Goal: Find specific page/section: Find specific page/section

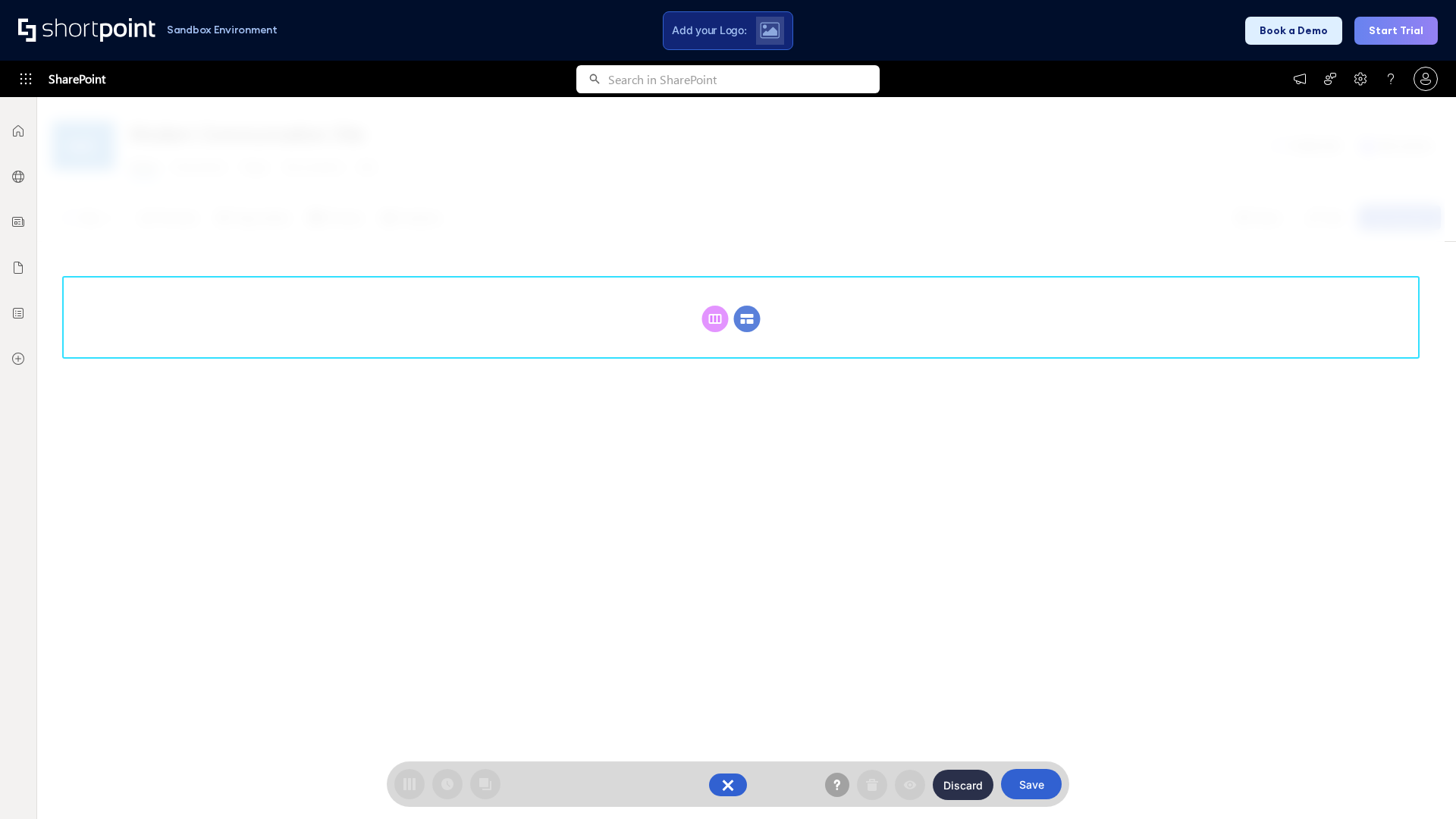
scroll to position [208, 0]
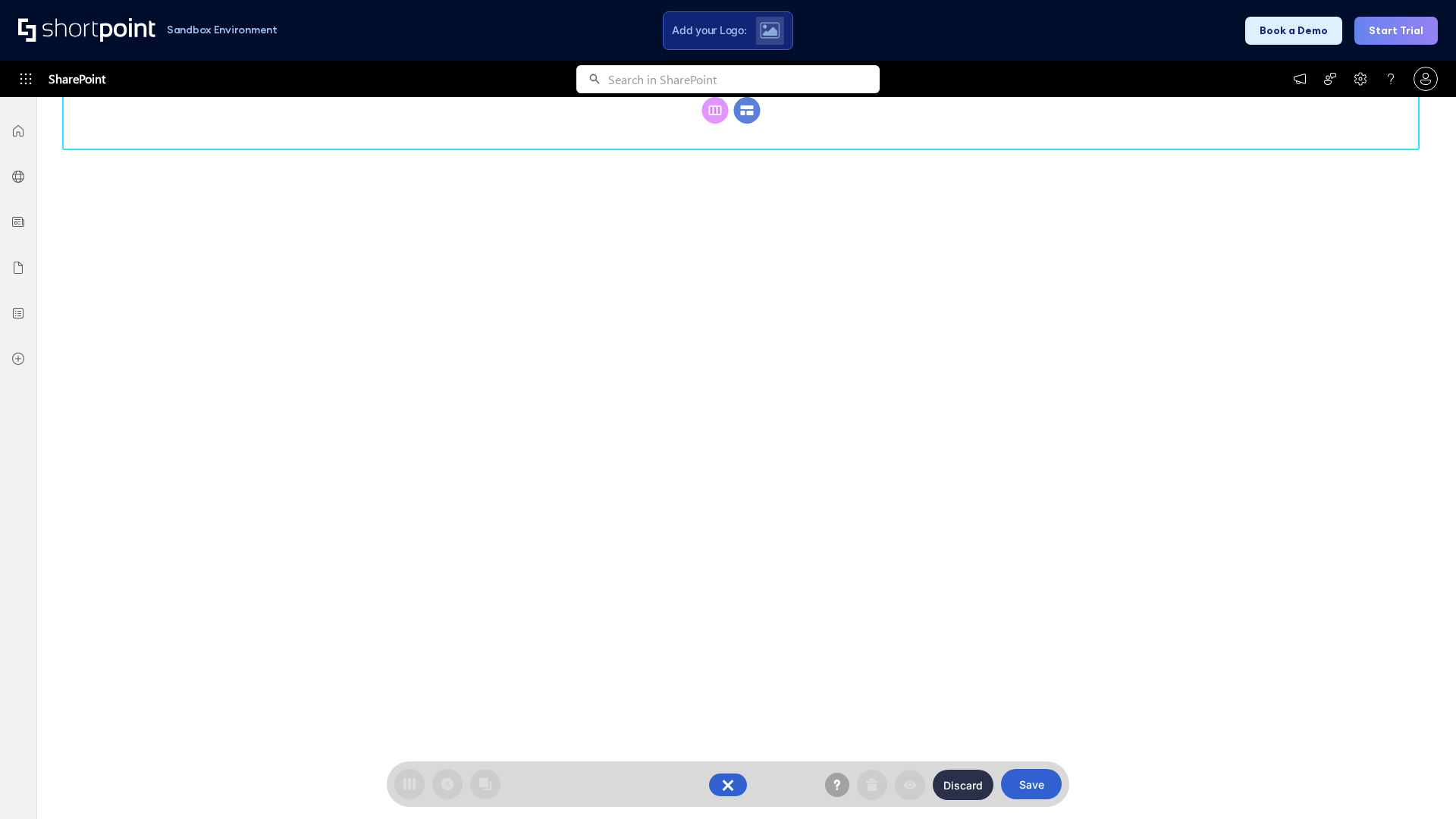
click at [747, 123] on circle at bounding box center [747, 110] width 26 height 26
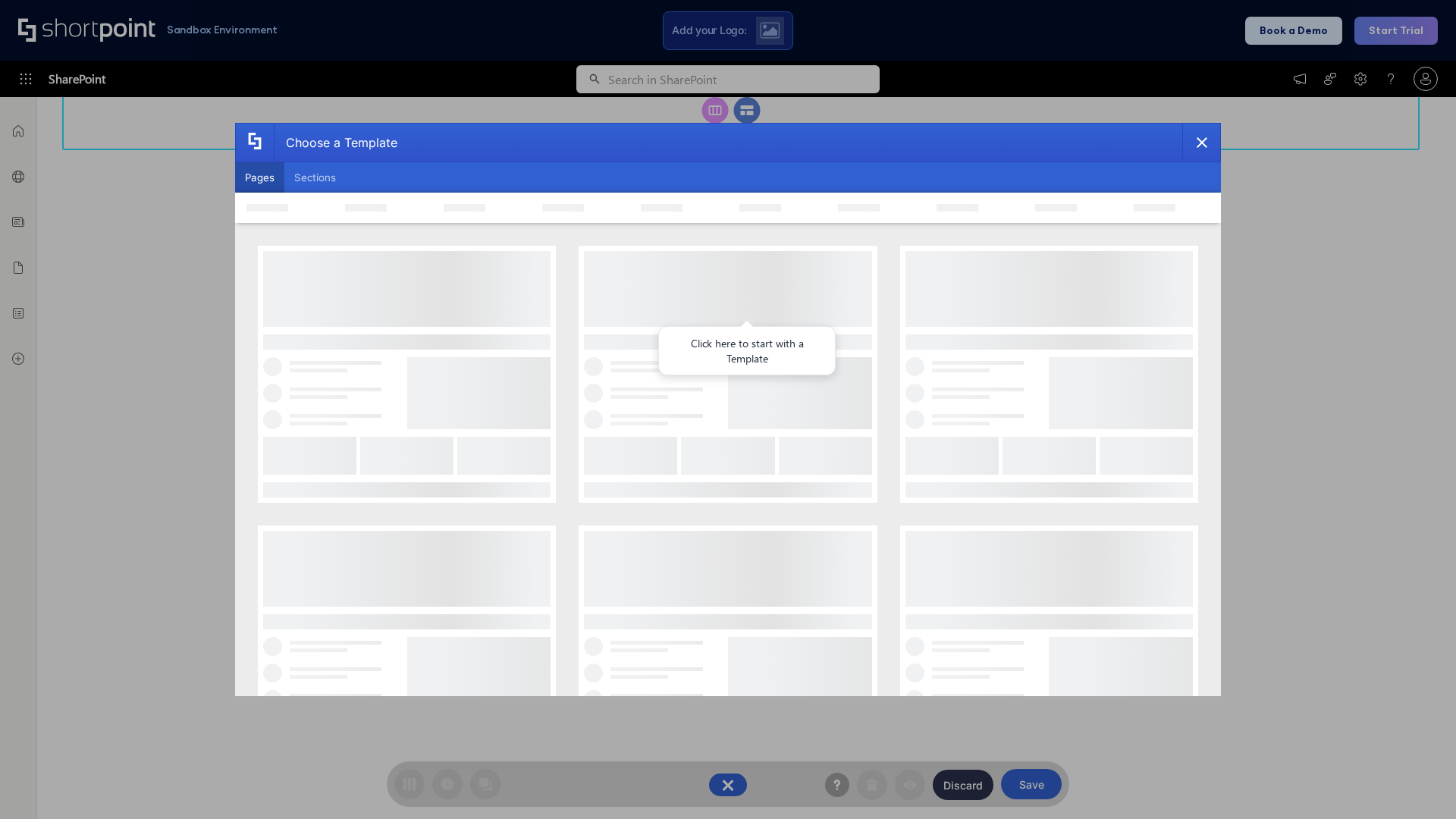
scroll to position [0, 0]
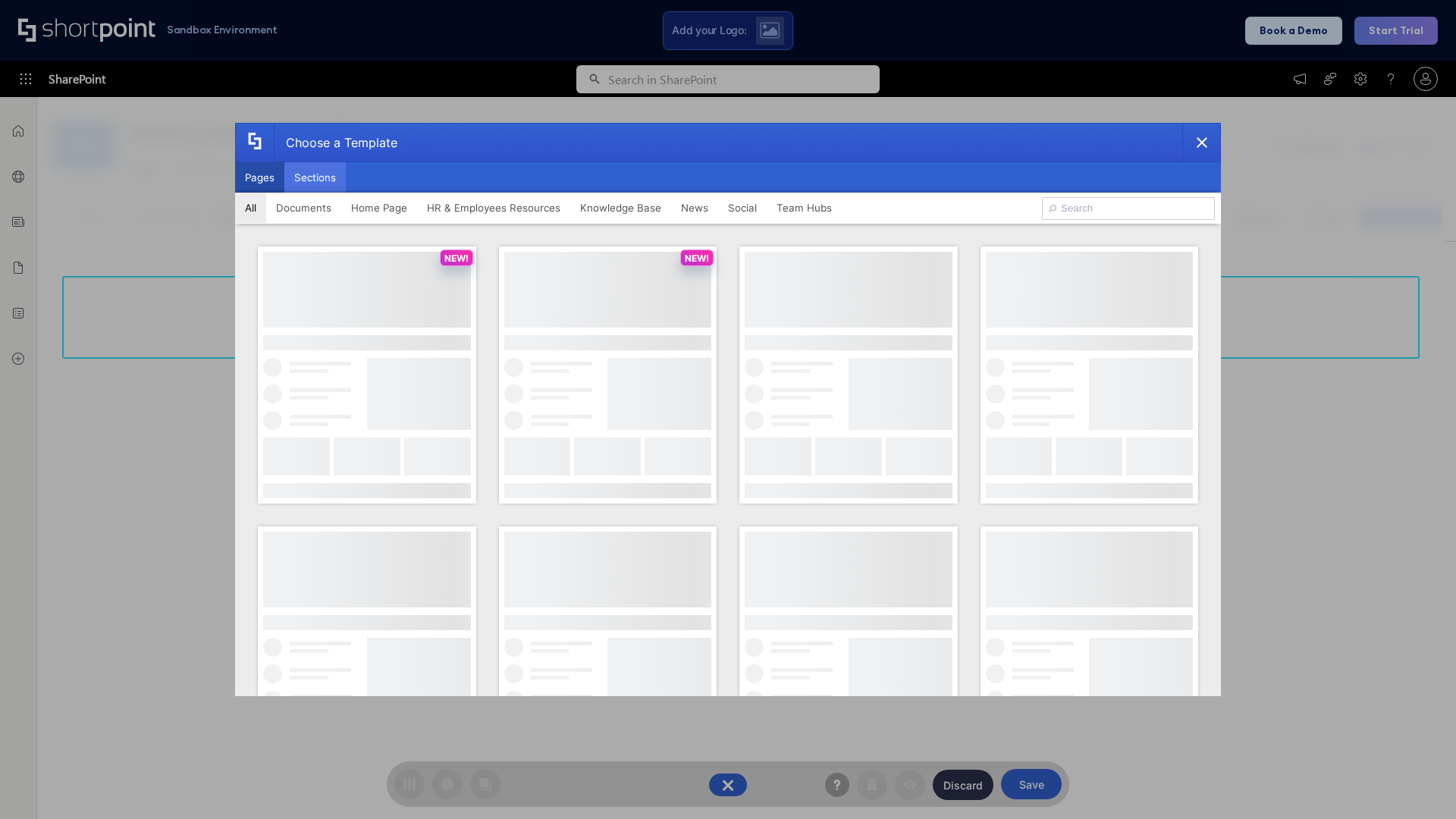
click at [315, 178] on button "Sections" at bounding box center [315, 177] width 61 height 31
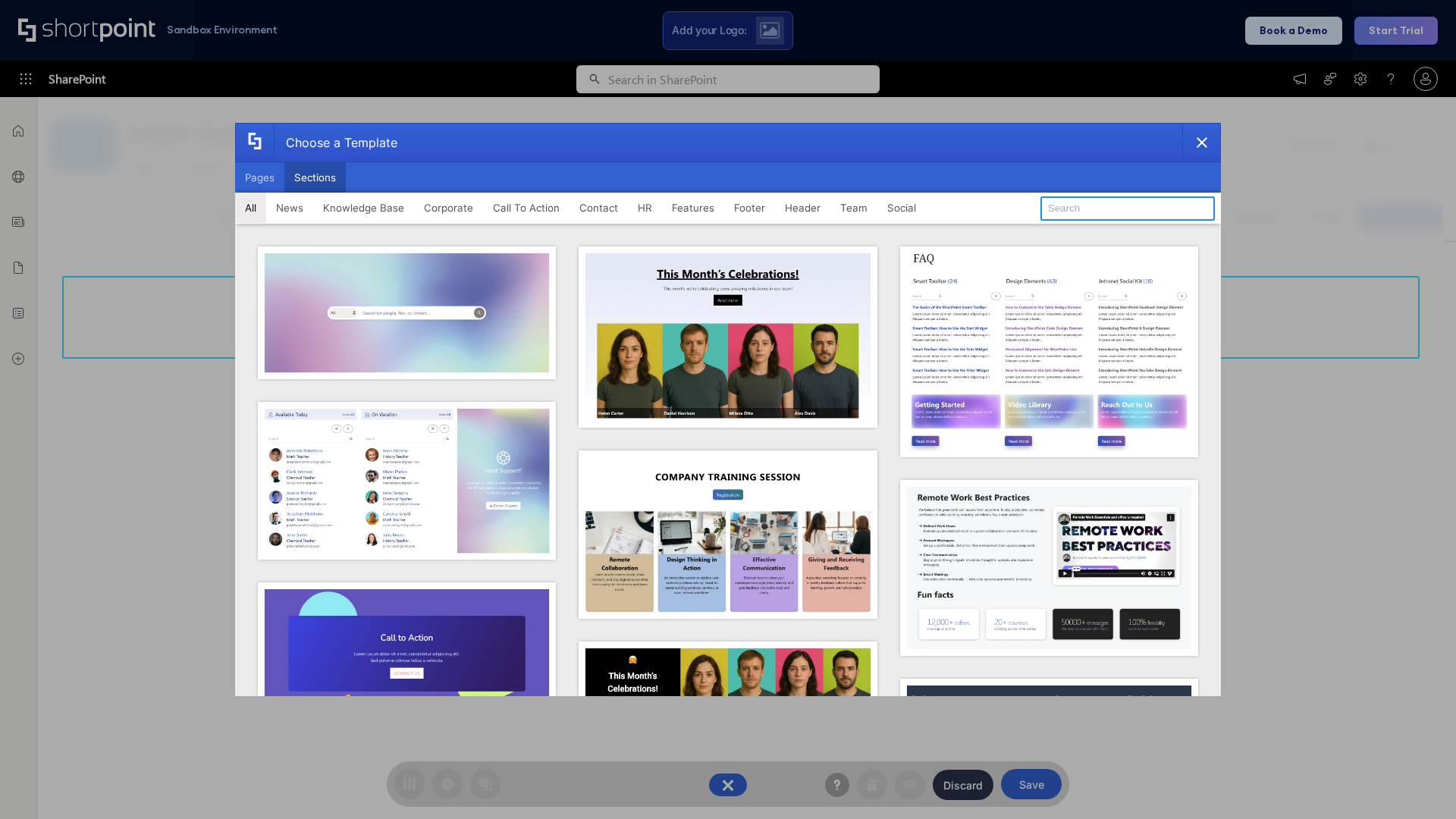
type input "Meet The Team 2"
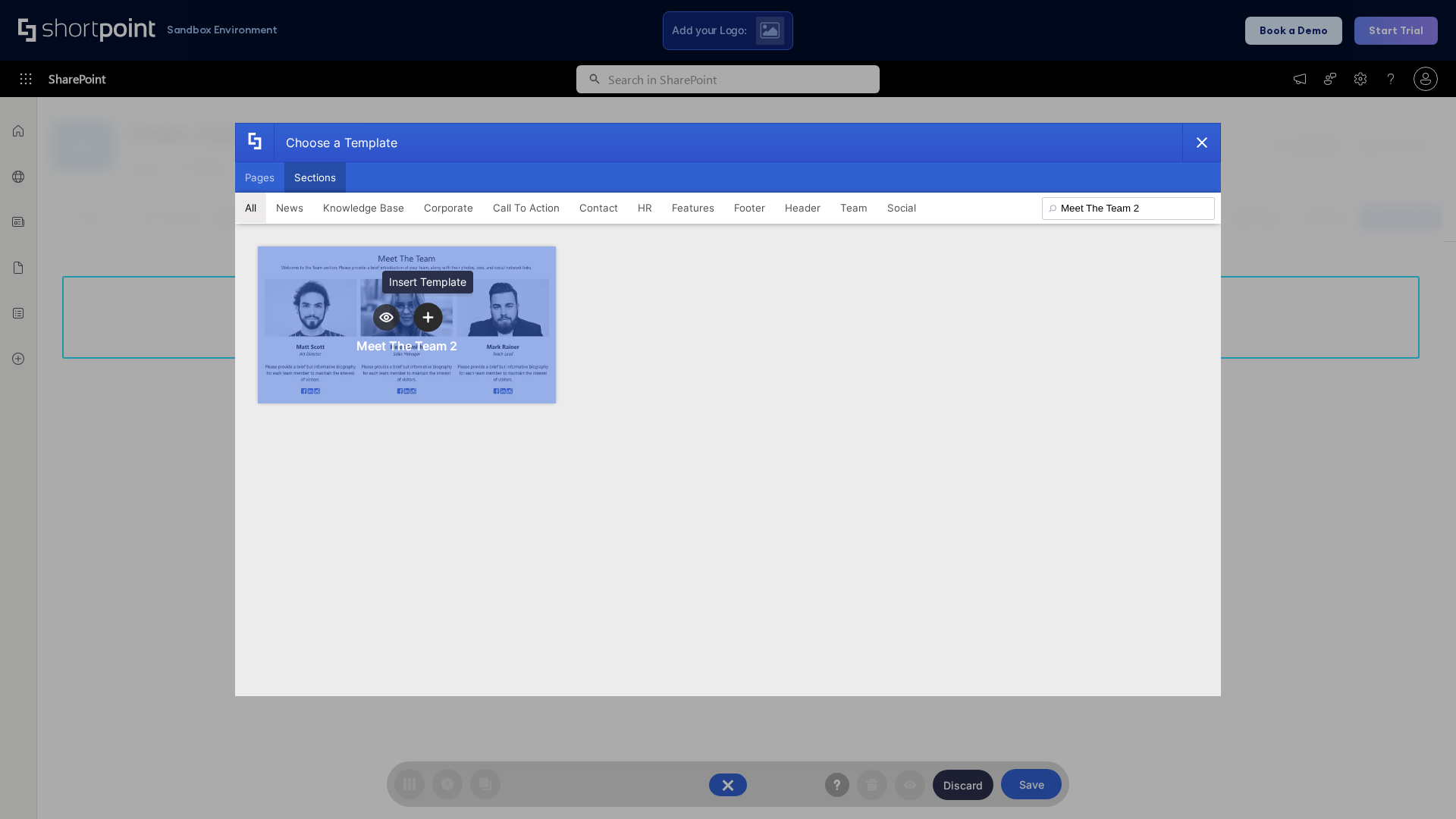
click at [427, 317] on icon "template selector" at bounding box center [427, 317] width 11 height 11
